Goal: Find specific page/section: Find specific page/section

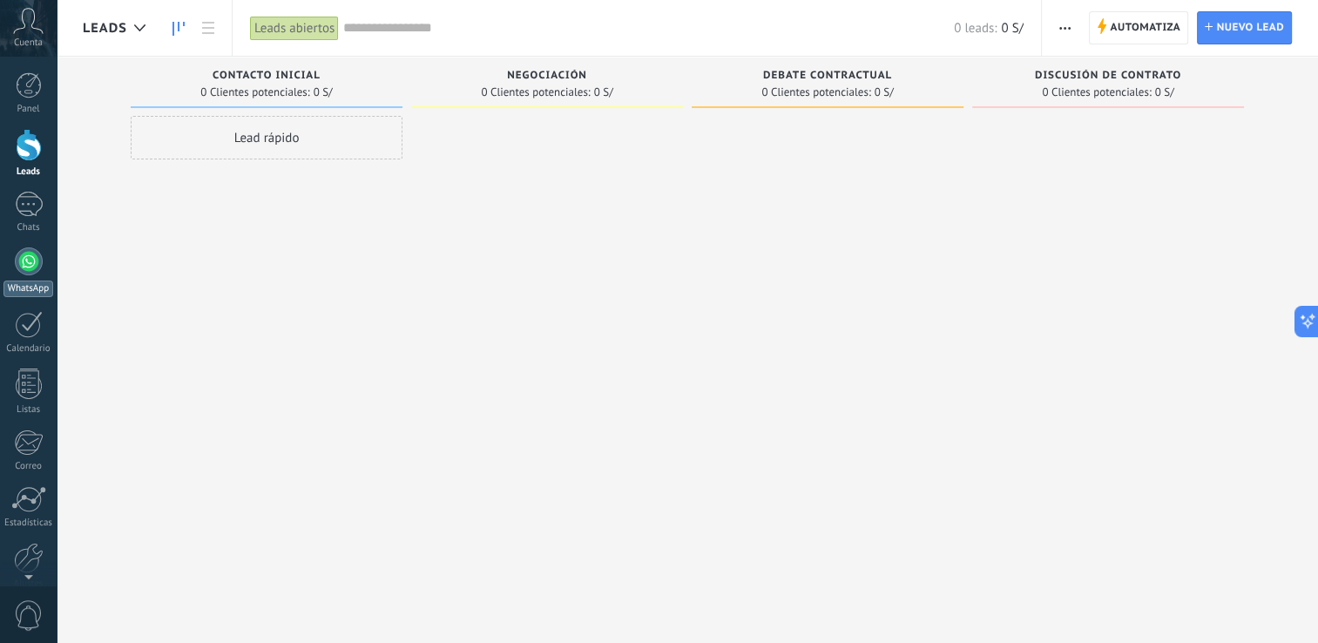
click at [33, 260] on div at bounding box center [29, 261] width 28 height 28
